Goal: Task Accomplishment & Management: Manage account settings

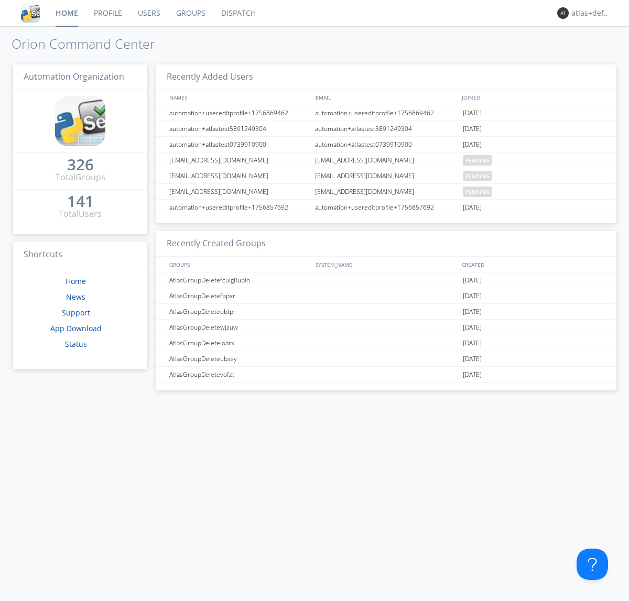
click at [190, 13] on link "Groups" at bounding box center [190, 13] width 45 height 26
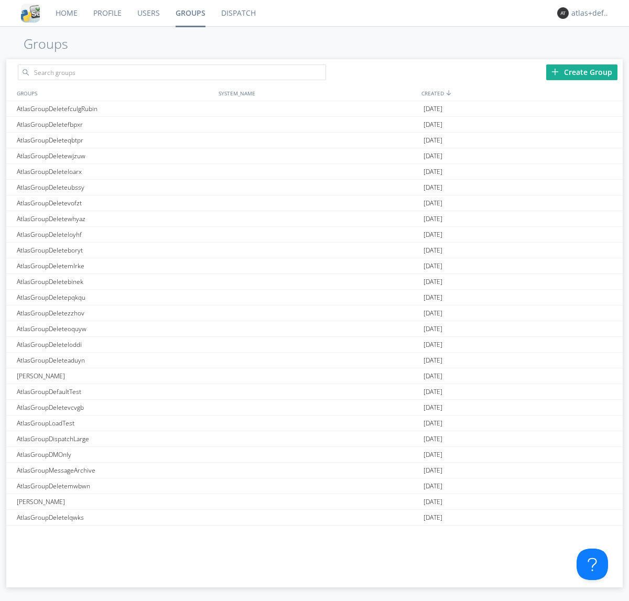
click at [582, 72] on div "Create Group" at bounding box center [581, 72] width 71 height 16
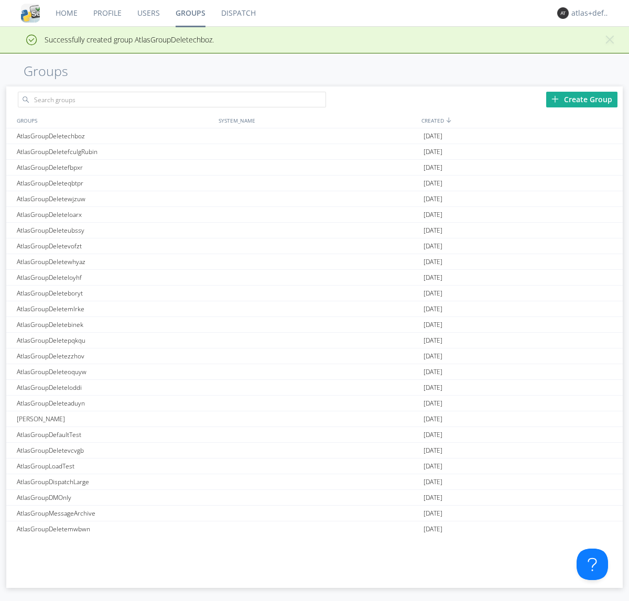
click at [190, 13] on link "Groups" at bounding box center [191, 13] width 46 height 26
type input "AtlasGroupDeletechboz"
click at [148, 13] on link "Users" at bounding box center [148, 13] width 38 height 26
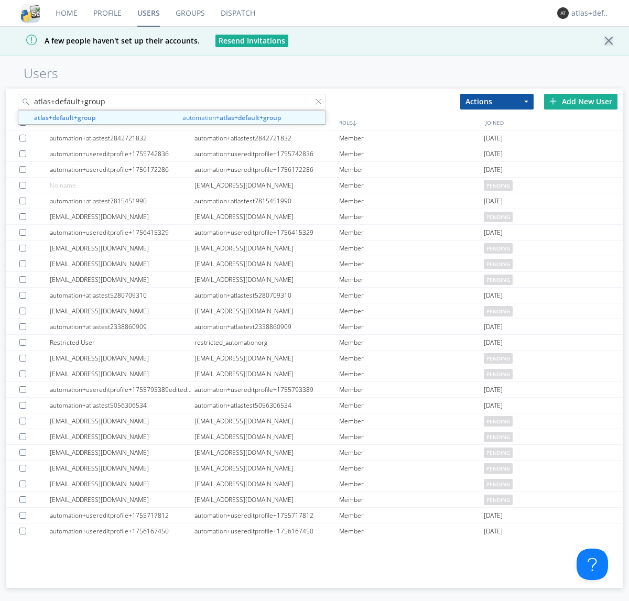
type input "atlas+default+group"
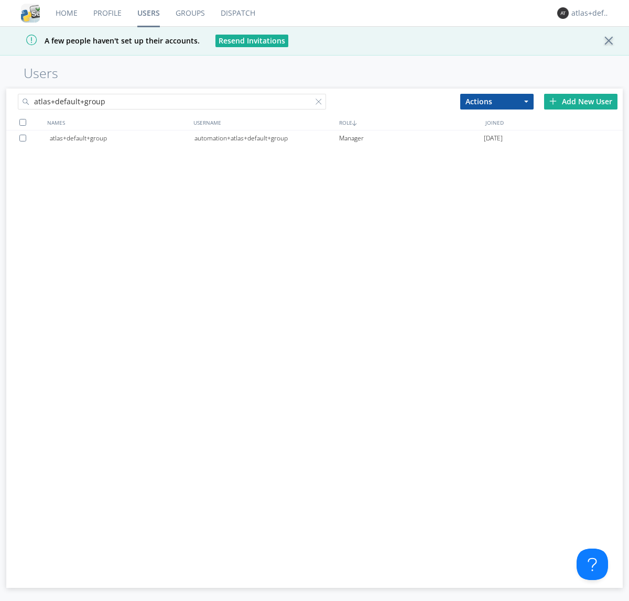
click at [266, 138] on div "automation+atlas+default+group" at bounding box center [266, 139] width 145 height 16
click at [237, 13] on link "Dispatch" at bounding box center [238, 13] width 50 height 26
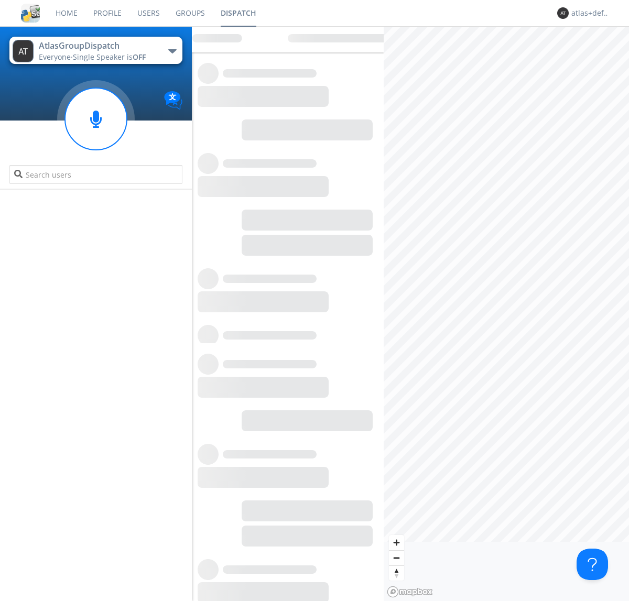
click at [148, 13] on link "Users" at bounding box center [148, 13] width 38 height 26
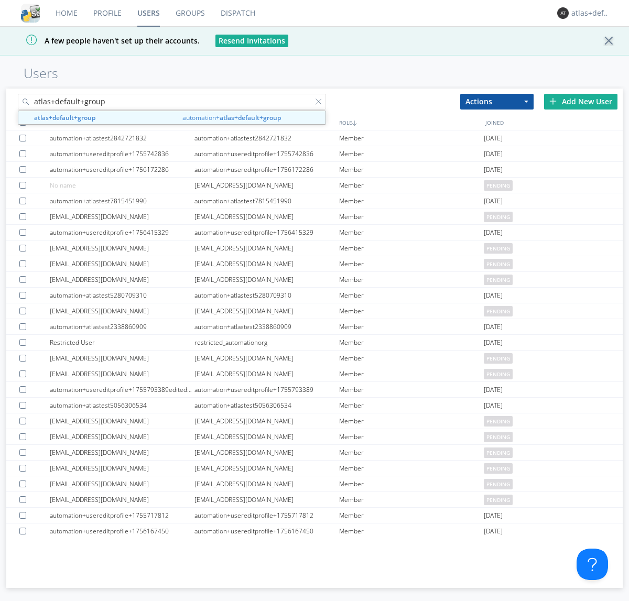
type input "atlas+default+group"
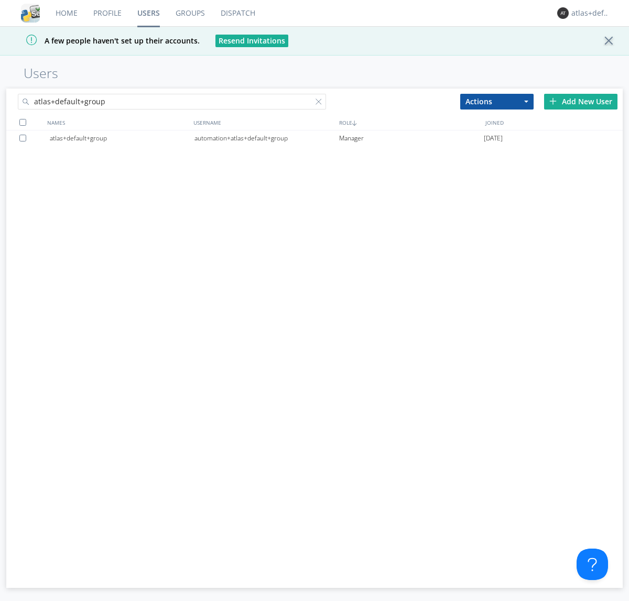
click at [266, 138] on div "automation+atlas+default+group" at bounding box center [266, 139] width 145 height 16
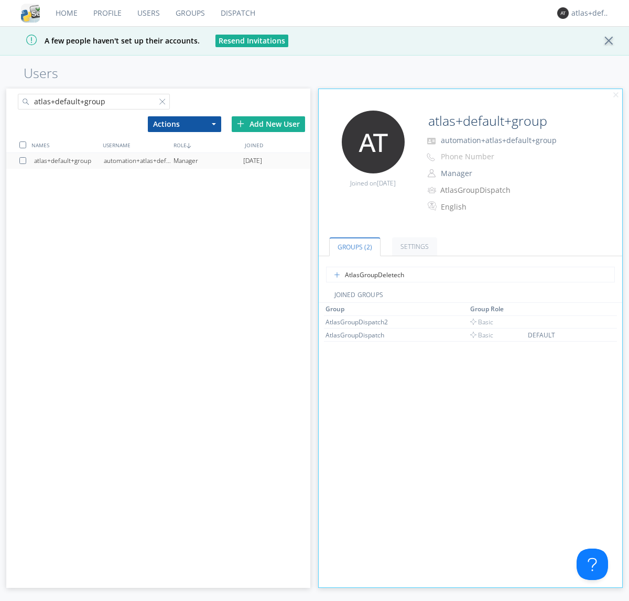
type input "AtlasGroupDeletechboz"
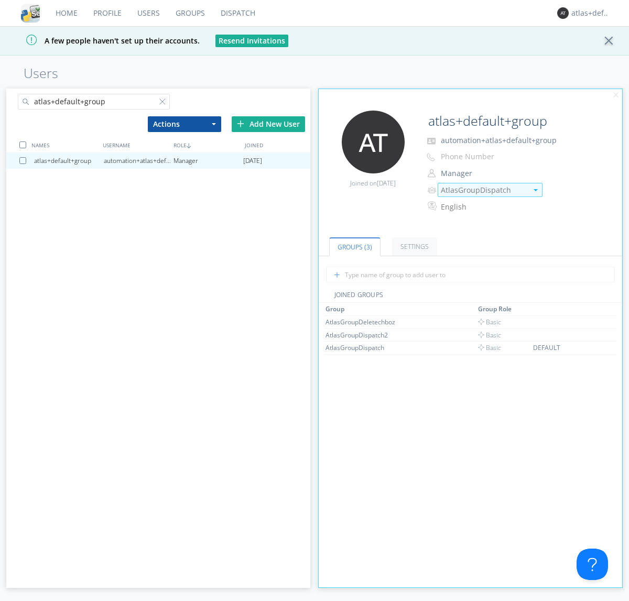
click at [535, 190] on img at bounding box center [536, 190] width 4 height 2
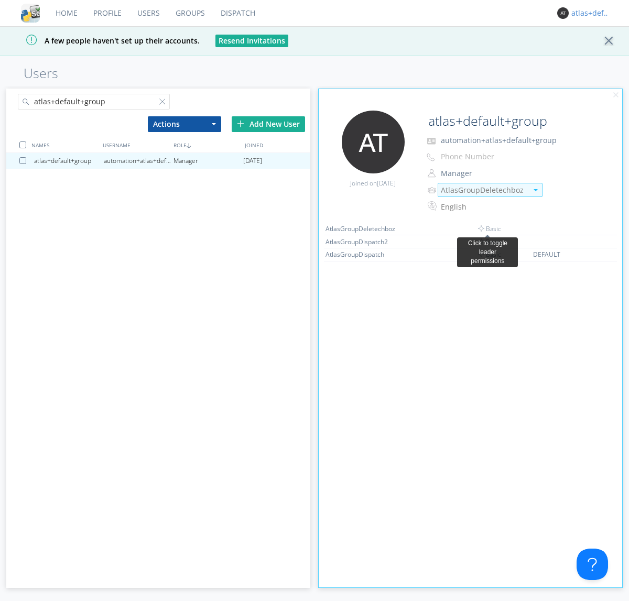
click at [237, 13] on link "Dispatch" at bounding box center [238, 13] width 50 height 26
click at [588, 13] on div "atlas+default+group" at bounding box center [590, 13] width 39 height 10
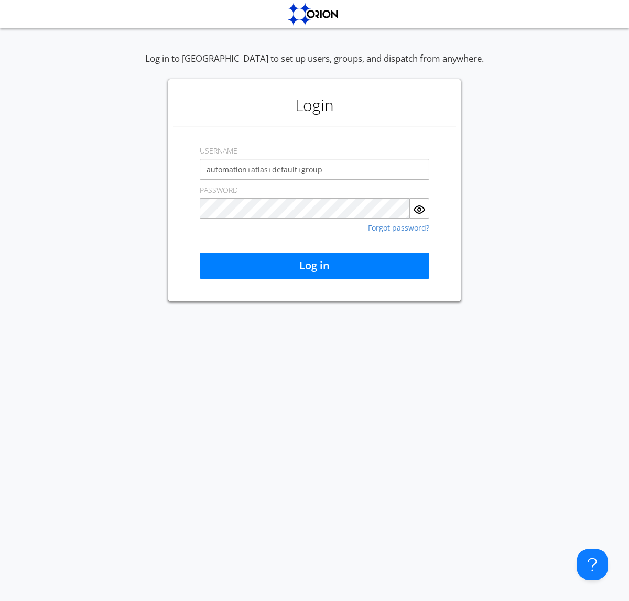
type input "automation+atlas+default+group"
click at [314, 266] on button "Log in" at bounding box center [315, 266] width 230 height 26
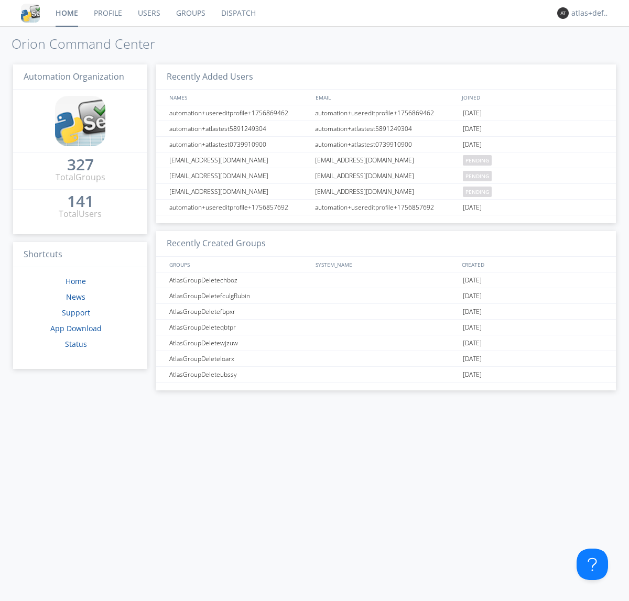
click at [237, 13] on link "Dispatch" at bounding box center [238, 13] width 50 height 26
click at [148, 13] on link "Users" at bounding box center [149, 13] width 38 height 26
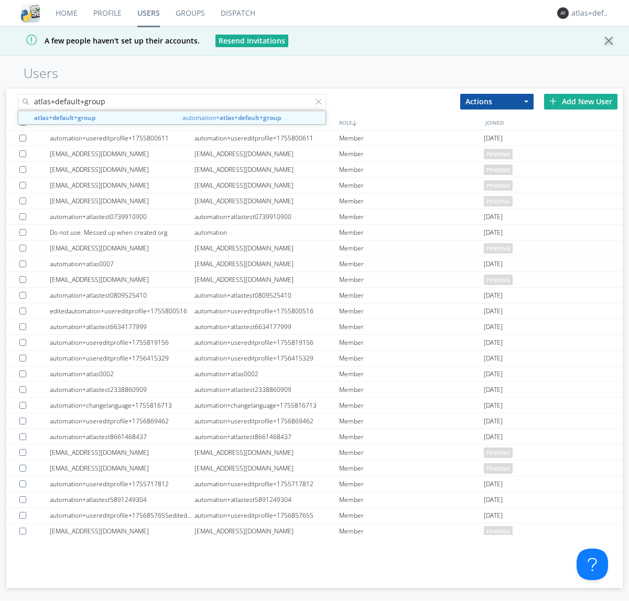
type input "atlas+default+group"
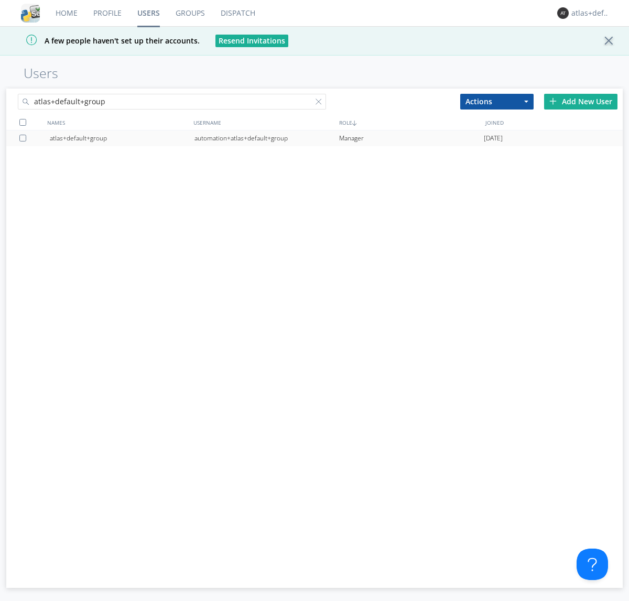
click at [266, 138] on div "automation+atlas+default+group" at bounding box center [266, 139] width 145 height 16
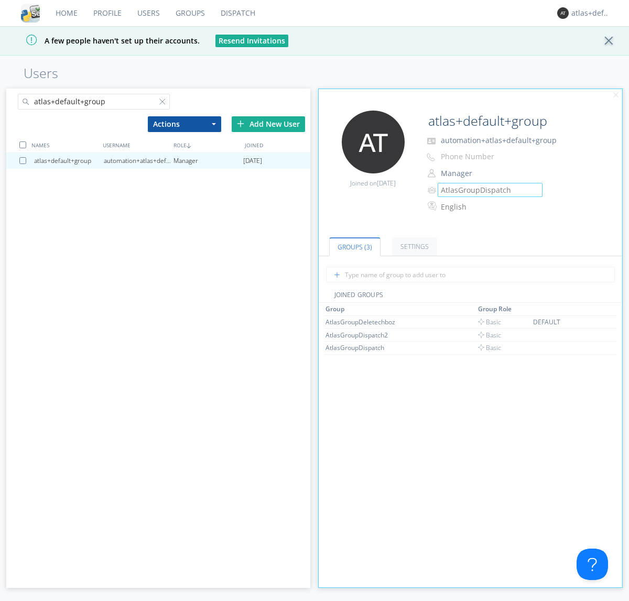
click at [189, 13] on link "Groups" at bounding box center [190, 13] width 45 height 26
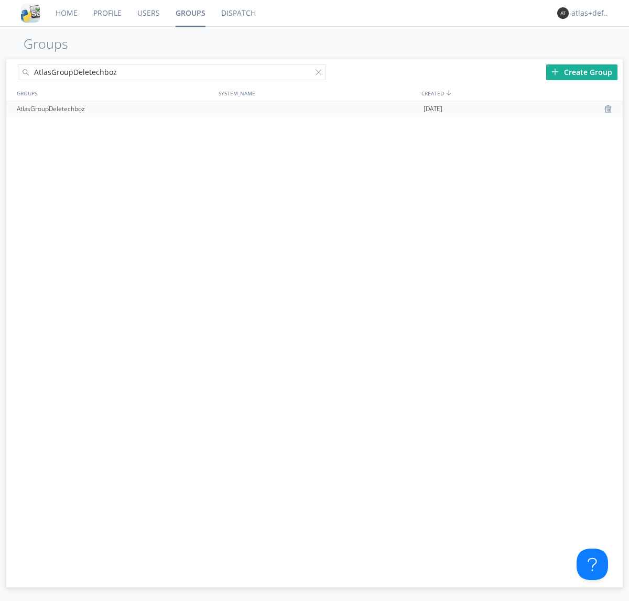
type input "AtlasGroupDeletechboz"
click at [609, 109] on div at bounding box center [609, 109] width 10 height 8
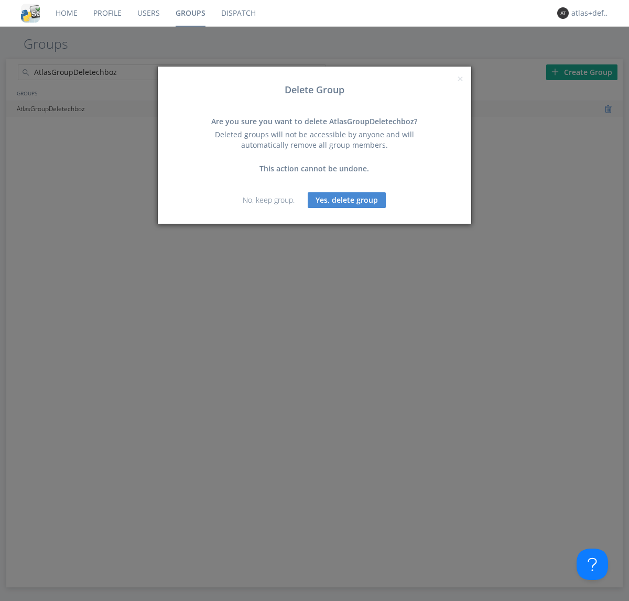
click at [347, 200] on button "Yes, delete group" at bounding box center [347, 200] width 78 height 16
